Goal: Find specific page/section: Find specific page/section

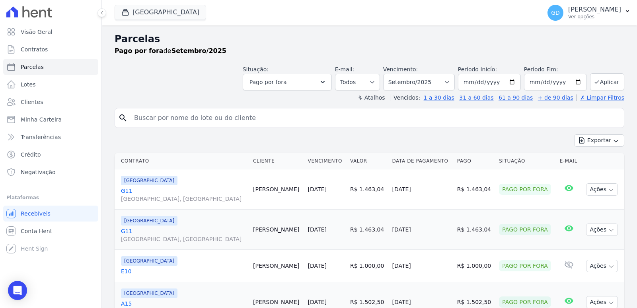
select select
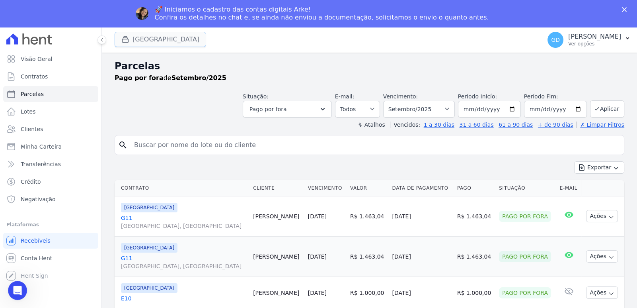
click at [167, 39] on button "[GEOGRAPHIC_DATA]" at bounding box center [161, 39] width 92 height 15
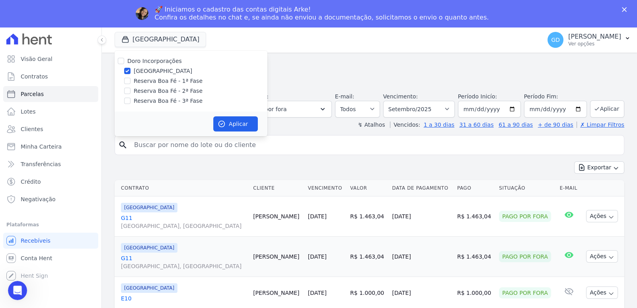
click at [156, 61] on label "Doro Incorporações" at bounding box center [154, 61] width 55 height 6
click at [124, 61] on input "Doro Incorporações" at bounding box center [121, 61] width 6 height 6
checkbox input "true"
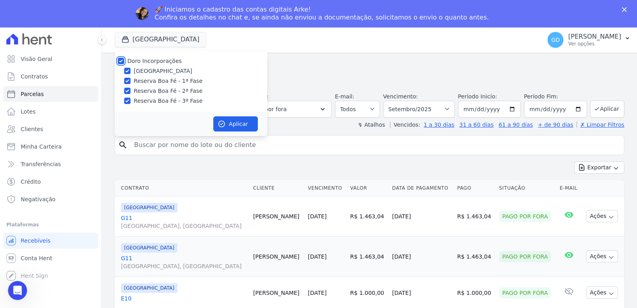
checkbox input "true"
click at [159, 60] on label "Doro Incorporações" at bounding box center [154, 61] width 55 height 6
click at [124, 60] on input "Doro Incorporações" at bounding box center [121, 61] width 6 height 6
checkbox input "false"
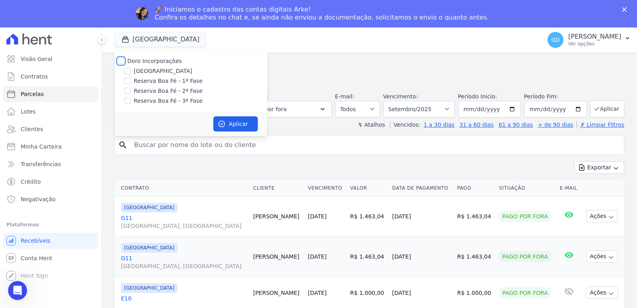
checkbox input "false"
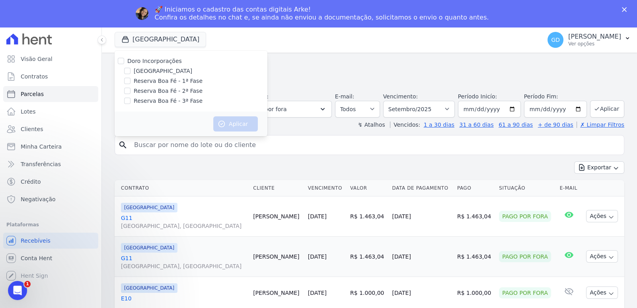
click at [166, 87] on label "Reserva Boa Fé - 2ª Fase" at bounding box center [168, 91] width 69 height 8
click at [131, 88] on input "Reserva Boa Fé - 2ª Fase" at bounding box center [127, 91] width 6 height 6
checkbox input "true"
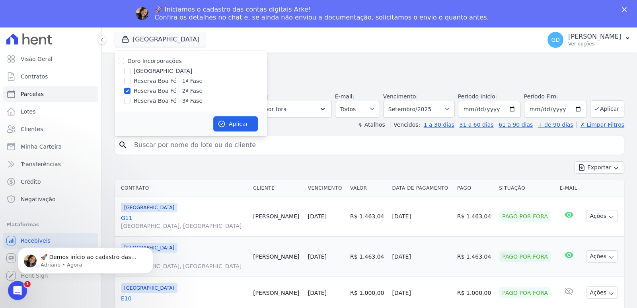
click at [233, 115] on div "Aplicar" at bounding box center [191, 123] width 153 height 25
click at [234, 122] on button "Aplicar" at bounding box center [235, 123] width 45 height 15
select select
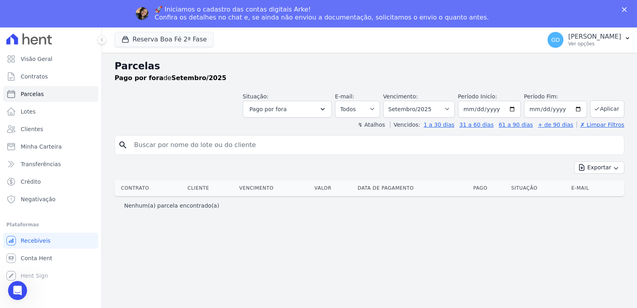
click at [625, 10] on polygon "Fechar" at bounding box center [624, 9] width 5 height 5
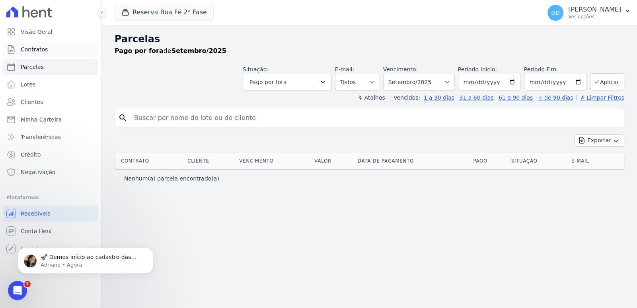
click at [50, 50] on link "Contratos" at bounding box center [50, 49] width 95 height 16
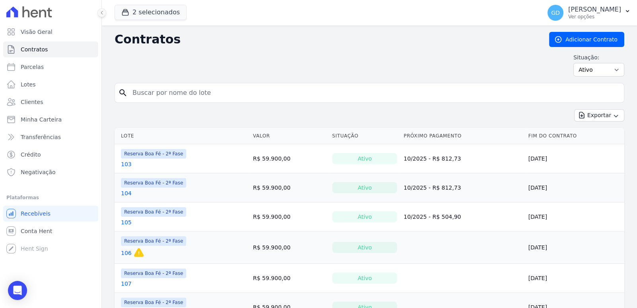
click at [190, 102] on div "search" at bounding box center [370, 93] width 510 height 20
click at [197, 88] on input "search" at bounding box center [374, 93] width 493 height 16
click at [237, 59] on div "Situação: Ativo Todos Pausado Distratado Rascunho Expirado Encerrado" at bounding box center [370, 64] width 510 height 23
click at [152, 10] on button "2 selecionados" at bounding box center [151, 12] width 72 height 15
click at [162, 16] on button "2 selecionados" at bounding box center [151, 12] width 72 height 15
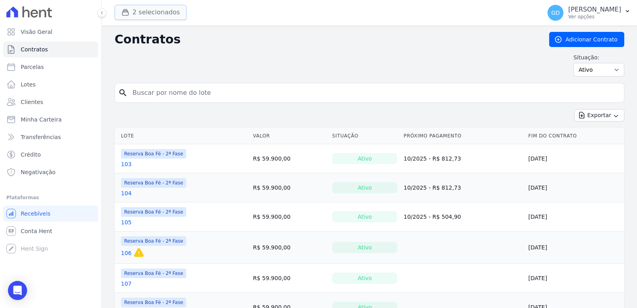
click at [163, 17] on button "2 selecionados" at bounding box center [151, 12] width 72 height 15
click at [163, 12] on button "2 selecionados" at bounding box center [151, 12] width 72 height 15
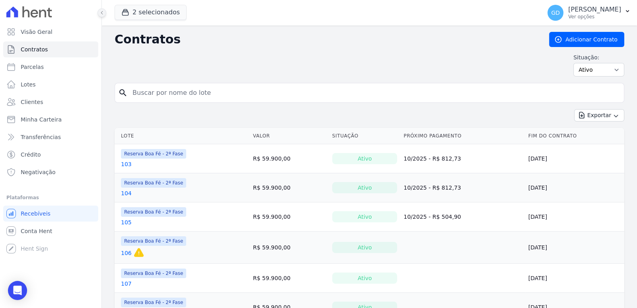
click at [105, 13] on button at bounding box center [102, 12] width 9 height 9
click at [141, 164] on div "103" at bounding box center [153, 164] width 65 height 8
click at [129, 161] on link "103" at bounding box center [126, 164] width 11 height 8
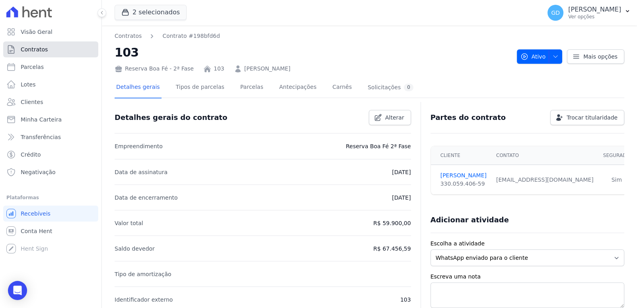
click at [27, 57] on link "Contratos" at bounding box center [50, 49] width 95 height 16
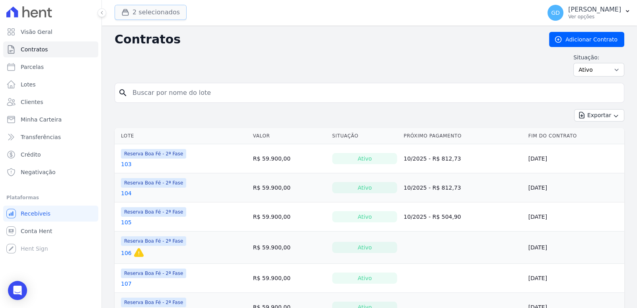
click at [127, 9] on icon "button" at bounding box center [125, 12] width 8 height 8
click at [100, 13] on icon at bounding box center [102, 12] width 5 height 5
click at [100, 17] on div at bounding box center [97, 12] width 9 height 25
click at [97, 11] on div at bounding box center [97, 12] width 9 height 25
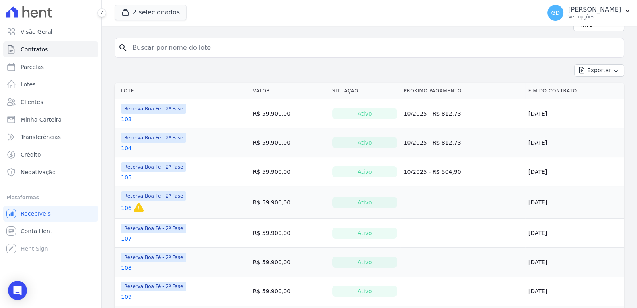
scroll to position [39, 0]
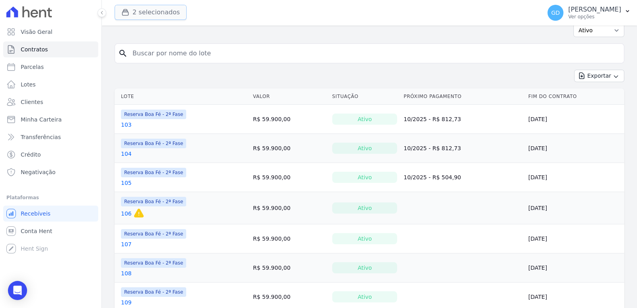
click at [170, 15] on button "2 selecionados" at bounding box center [151, 12] width 72 height 15
click at [173, 20] on span "2 selecionados" at bounding box center [151, 13] width 72 height 16
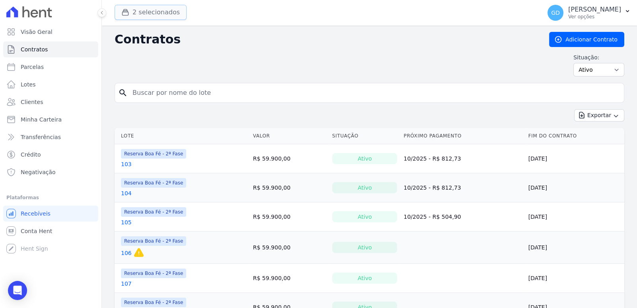
click at [142, 7] on button "2 selecionados" at bounding box center [151, 12] width 72 height 15
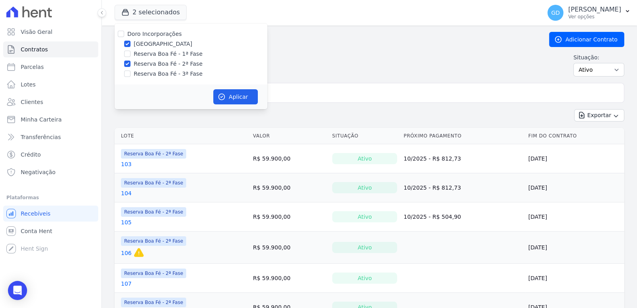
click at [150, 41] on label "[GEOGRAPHIC_DATA]" at bounding box center [163, 44] width 59 height 8
click at [131, 41] on input "[GEOGRAPHIC_DATA]" at bounding box center [127, 44] width 6 height 6
checkbox input "false"
click at [225, 99] on icon "button" at bounding box center [222, 97] width 8 height 8
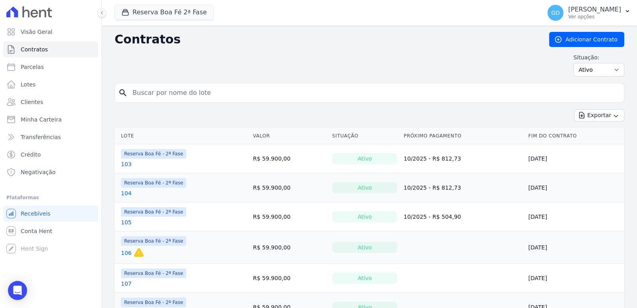
click at [234, 92] on input "search" at bounding box center [374, 93] width 493 height 16
type input "220"
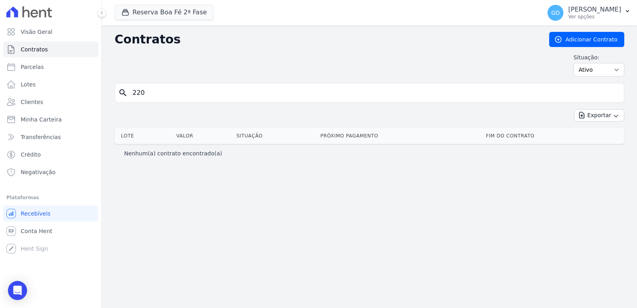
click at [203, 97] on input "220" at bounding box center [374, 93] width 493 height 16
type input "22"
